Goal: Information Seeking & Learning: Learn about a topic

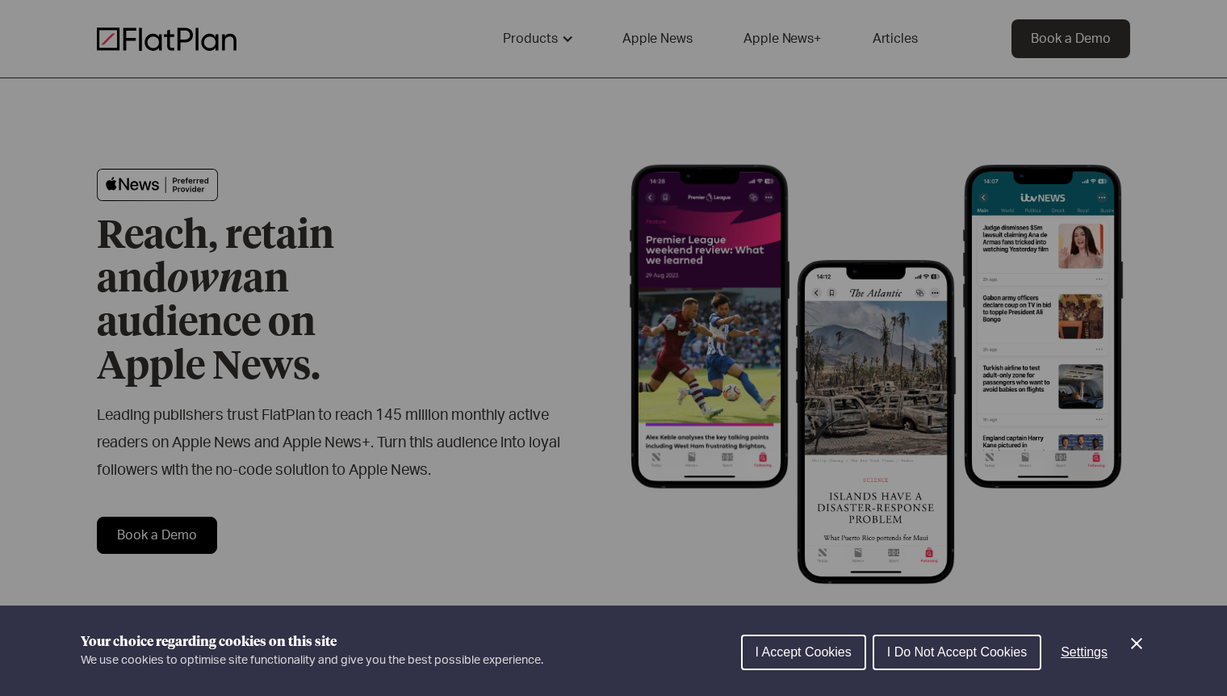
click at [468, 292] on div "Cookie preferences" at bounding box center [613, 348] width 1227 height 696
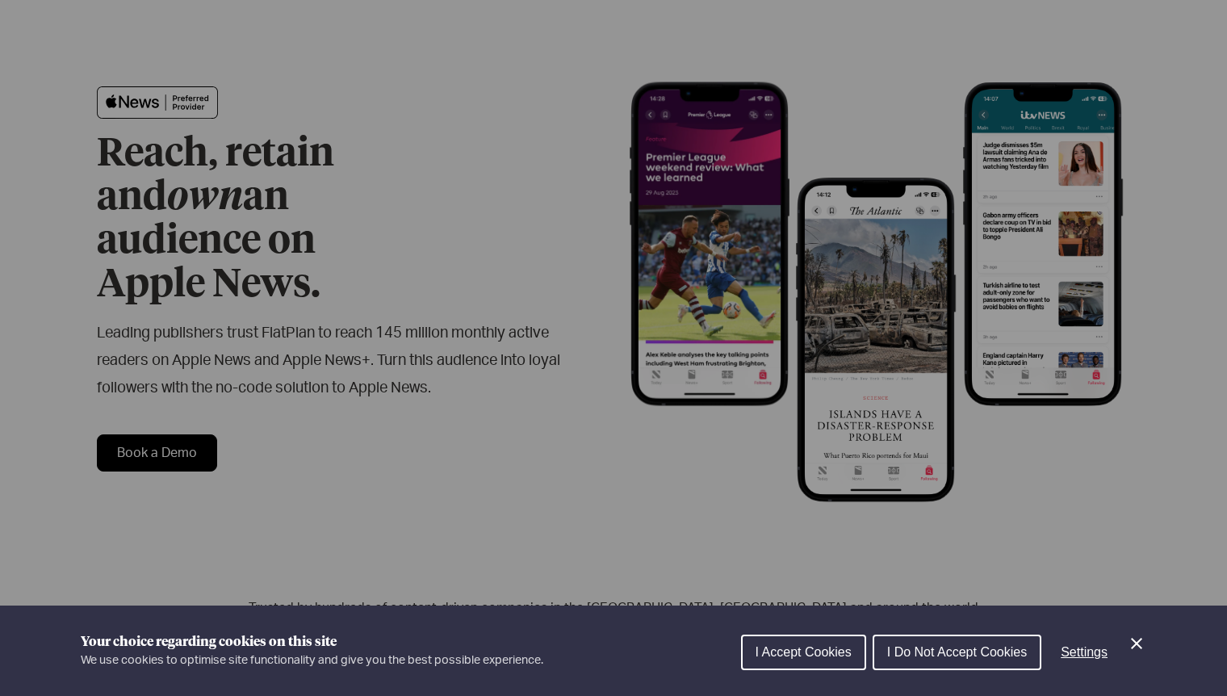
scroll to position [86, 0]
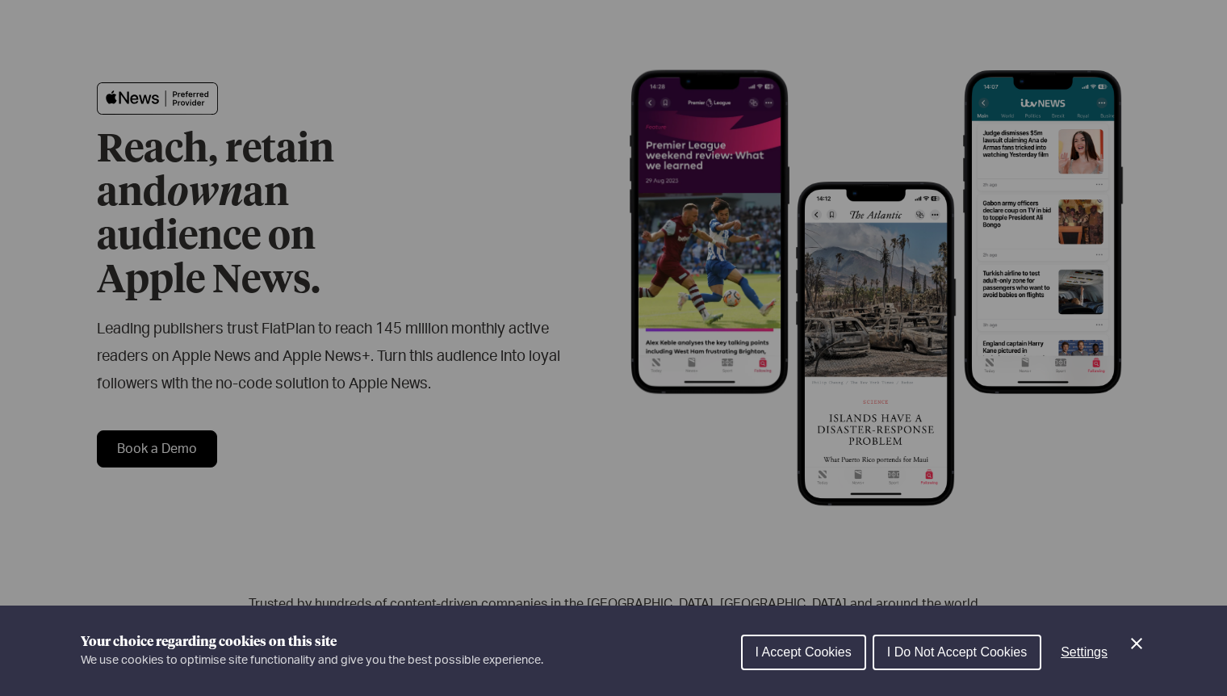
click at [422, 286] on div "Cookie preferences" at bounding box center [613, 348] width 1227 height 696
click at [838, 646] on span "I Accept Cookies" at bounding box center [803, 652] width 96 height 14
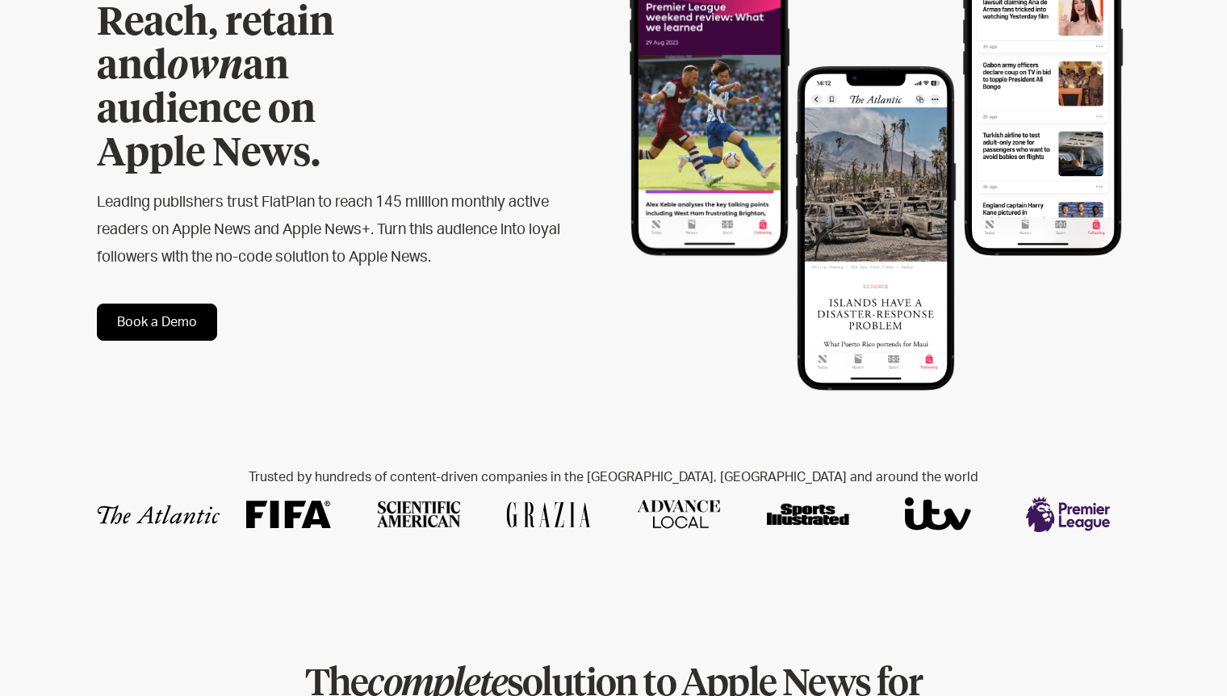
scroll to position [216, 0]
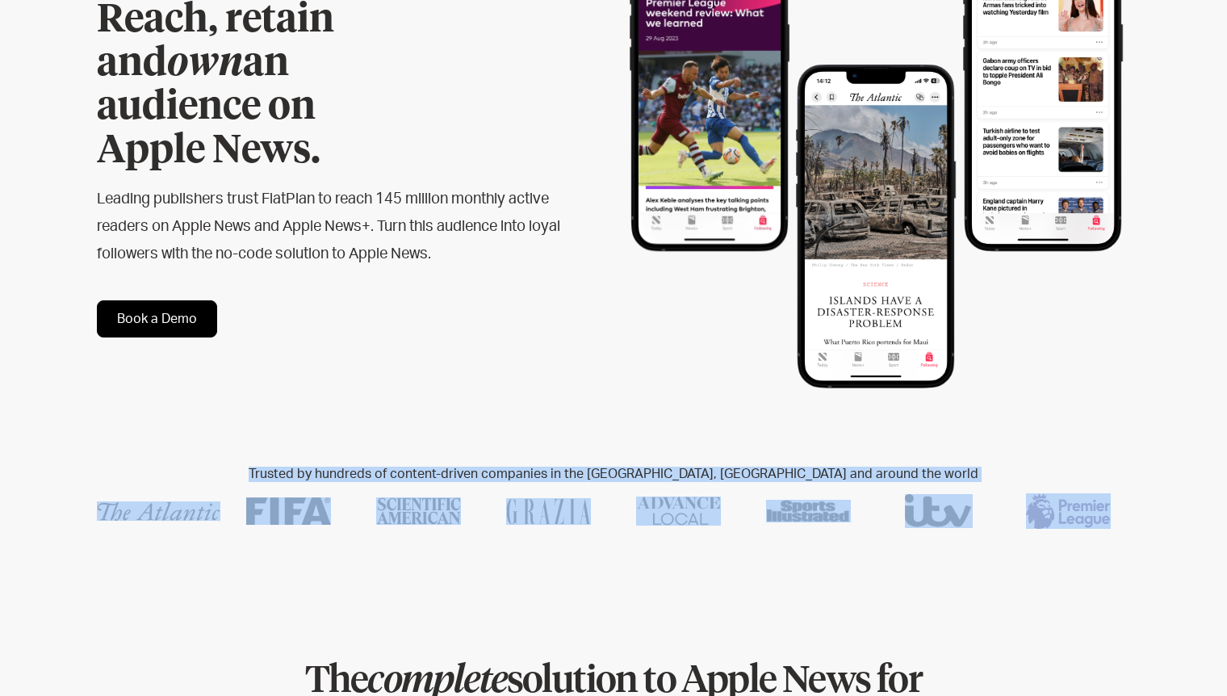
drag, startPoint x: 783, startPoint y: 585, endPoint x: 755, endPoint y: 426, distance: 161.3
click at [755, 428] on div "Used by the world's X companies Trusted by hundreds of content-driven companies…" at bounding box center [613, 503] width 1033 height 151
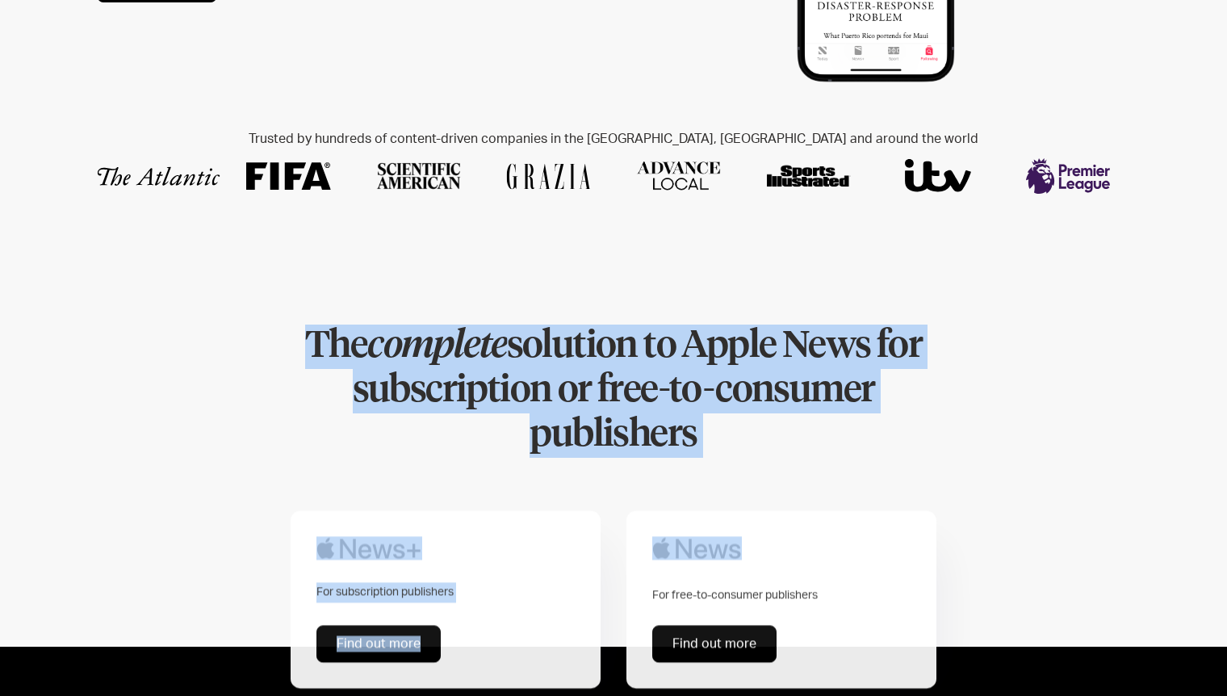
drag, startPoint x: 755, startPoint y: 426, endPoint x: 755, endPoint y: 260, distance: 166.2
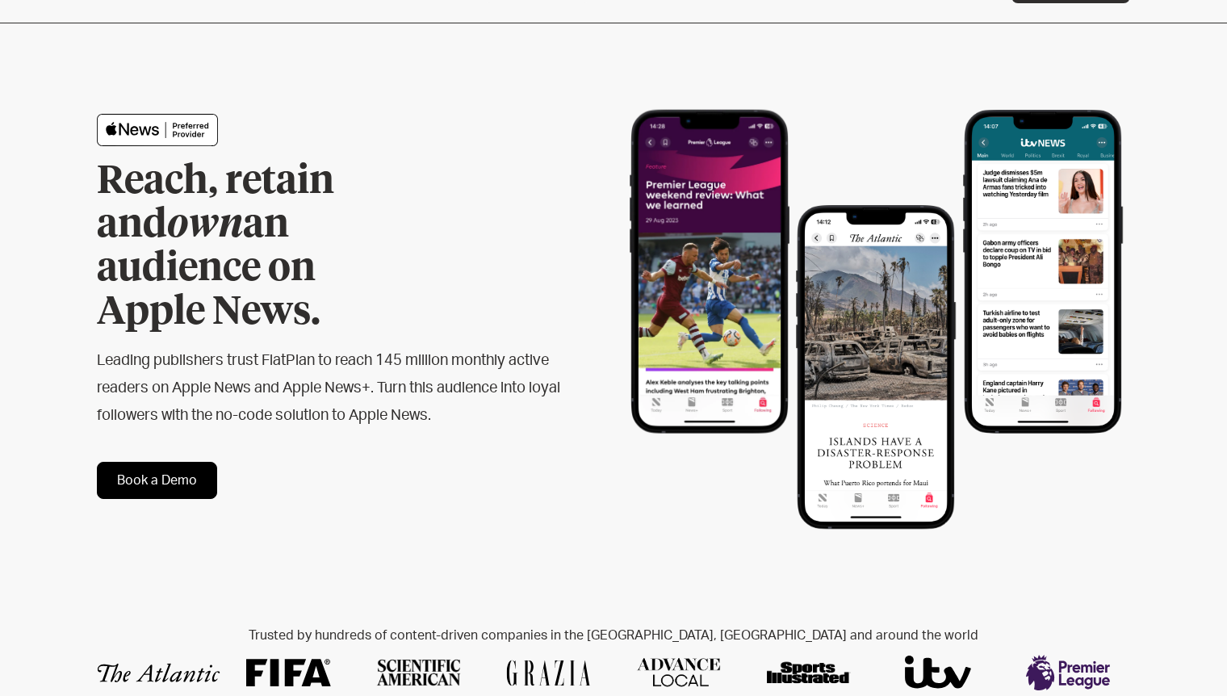
scroll to position [0, 0]
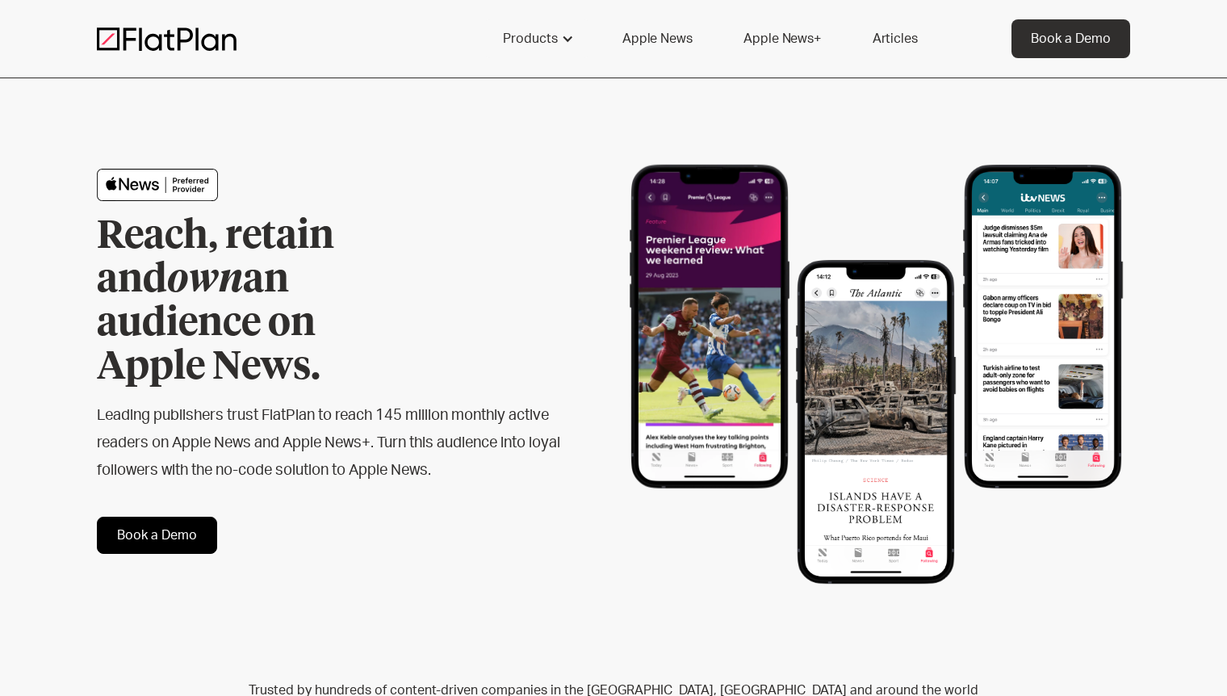
click at [526, 402] on h2 "Leading publishers trust FlatPlan to reach 145 million monthly active readers o…" at bounding box center [329, 443] width 465 height 82
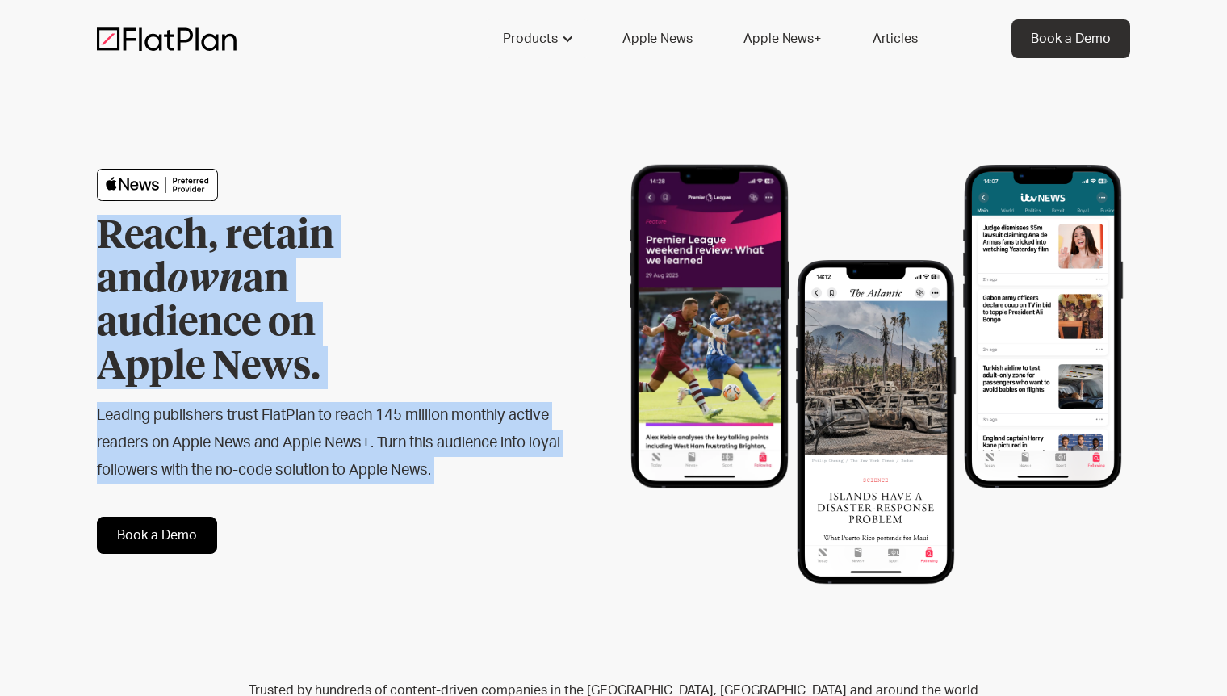
drag, startPoint x: 526, startPoint y: 368, endPoint x: 526, endPoint y: 219, distance: 148.5
click at [526, 219] on div "Reach, retain and own an audience on Apple News. Leading publishers trust FlatP…" at bounding box center [355, 361] width 516 height 385
